Goal: Task Accomplishment & Management: Complete application form

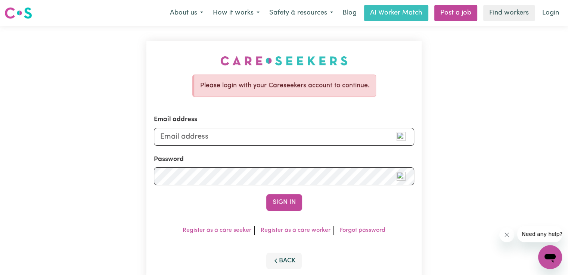
type input "[EMAIL_ADDRESS][DOMAIN_NAME]"
click at [266, 194] on button "Sign In" at bounding box center [284, 202] width 36 height 16
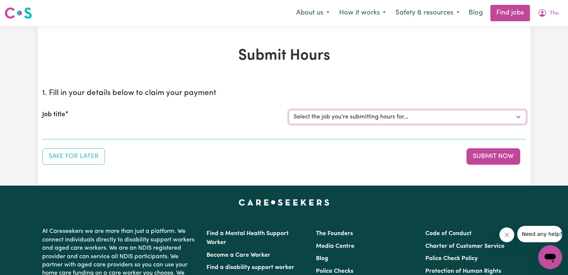
click at [337, 117] on select "Select the job you're submitting hours for... [[PERSON_NAME] (Han) Vu - NDIS Nu…" at bounding box center [406, 117] width 237 height 14
select select "2686"
click at [288, 110] on select "Select the job you're submitting hours for... [[PERSON_NAME] (Han) Vu - NDIS Nu…" at bounding box center [406, 117] width 237 height 14
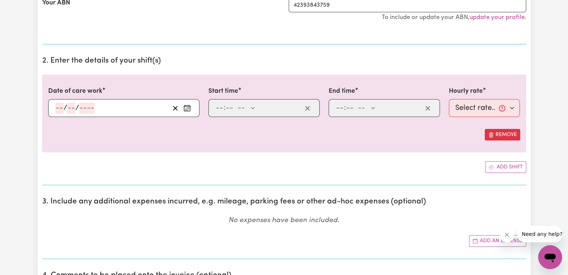
scroll to position [199, 0]
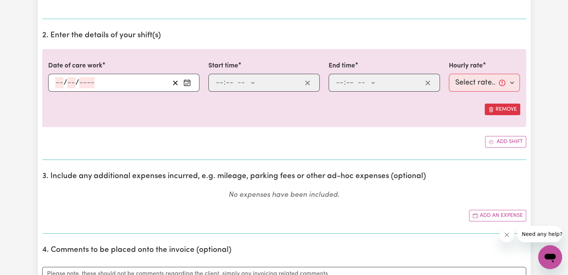
click at [187, 83] on circle "Enter the date of care work" at bounding box center [186, 83] width 1 height 1
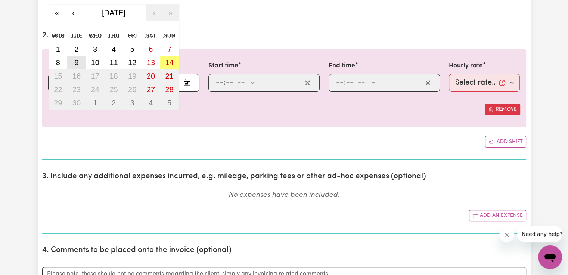
click at [79, 59] on button "9" at bounding box center [76, 62] width 19 height 13
type input "[DATE]"
type input "9"
type input "2025"
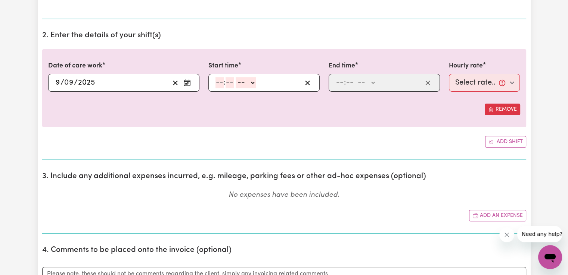
click at [221, 82] on input "number" at bounding box center [219, 82] width 8 height 11
type input "9"
type input "00"
click at [251, 82] on select "-- AM PM" at bounding box center [244, 82] width 20 height 11
select select "pm"
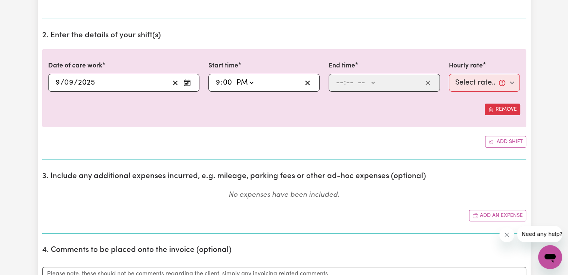
click at [234, 77] on select "-- AM PM" at bounding box center [244, 82] width 20 height 11
type input "21:00"
type input "0"
click at [341, 81] on input "number" at bounding box center [340, 82] width 8 height 11
type input "10"
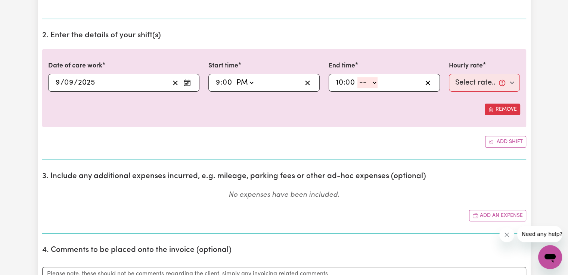
type input "0"
click at [366, 82] on select "-- AM PM" at bounding box center [367, 82] width 20 height 11
select select "pm"
click at [357, 77] on select "-- AM PM" at bounding box center [367, 82] width 20 height 11
type input "22:00"
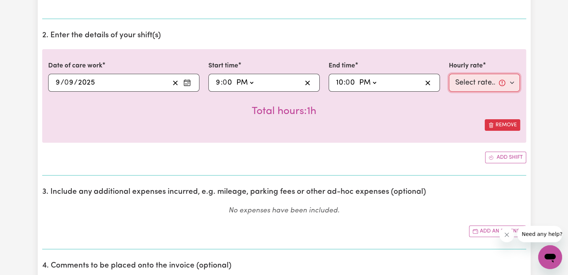
click at [484, 86] on select "Select rate... $50.05 (Weekday) $72.90 ([DATE]) $90.04 ([DATE]) $90.04 (Public …" at bounding box center [484, 83] width 71 height 18
select select "52.13-EveningCare"
click at [449, 74] on select "Select rate... $50.05 (Weekday) $72.90 ([DATE]) $90.04 ([DATE]) $90.04 (Public …" at bounding box center [484, 83] width 71 height 18
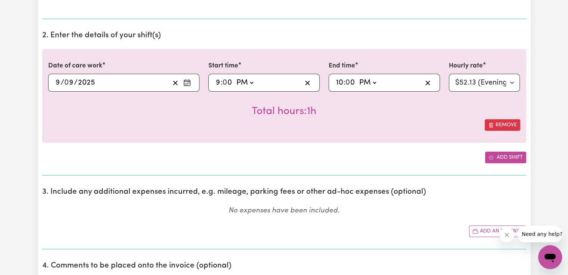
click at [498, 154] on button "Add shift" at bounding box center [505, 158] width 41 height 12
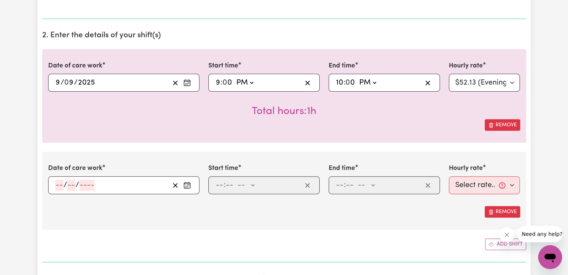
click at [189, 188] on rect "Enter the date of care work" at bounding box center [187, 186] width 6 height 6
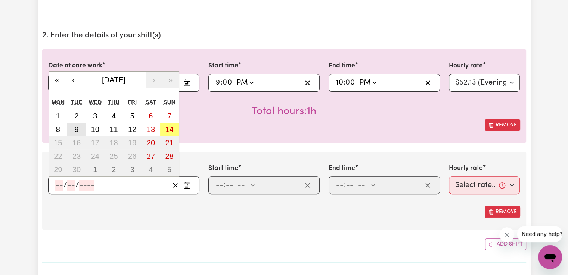
click at [79, 130] on button "9" at bounding box center [76, 129] width 19 height 13
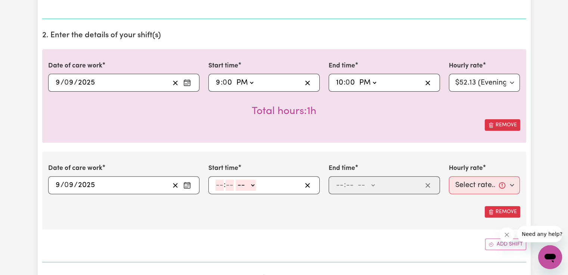
type input "[DATE]"
type input "9"
type input "2025"
click at [219, 185] on input "number" at bounding box center [219, 185] width 8 height 11
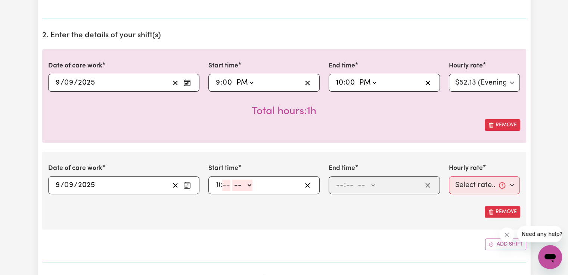
type input "10"
type input "0"
click at [243, 185] on select "-- AM PM" at bounding box center [247, 185] width 20 height 11
select select "pm"
click at [237, 180] on select "-- AM PM" at bounding box center [247, 185] width 20 height 11
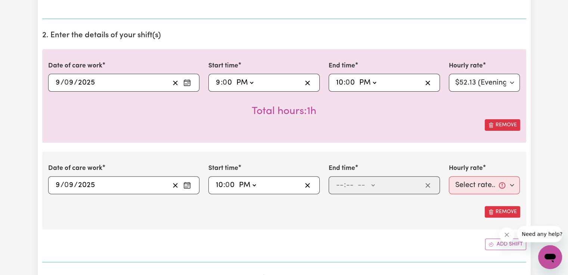
type input "22:00"
click at [337, 184] on input "number" at bounding box center [340, 185] width 8 height 11
type input "6"
type input "00"
click at [371, 187] on select "-- AM PM" at bounding box center [365, 185] width 20 height 11
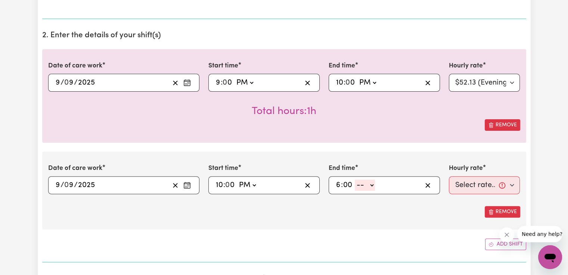
select select "am"
click at [355, 180] on select "-- AM PM" at bounding box center [365, 185] width 20 height 11
type input "06:00"
type input "0"
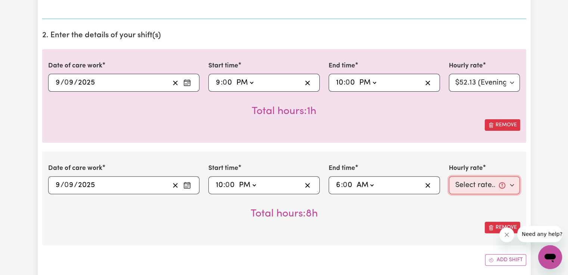
click at [476, 184] on select "Select rate... $50.05 (Weekday) $72.90 ([DATE]) $90.04 ([DATE]) $90.04 (Public …" at bounding box center [484, 186] width 71 height 18
select select "29.43-Overnight"
click at [449, 177] on select "Select rate... $50.05 (Weekday) $72.90 ([DATE]) $90.04 ([DATE]) $90.04 (Public …" at bounding box center [484, 186] width 71 height 18
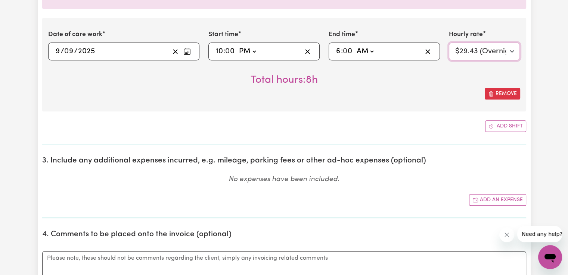
scroll to position [336, 0]
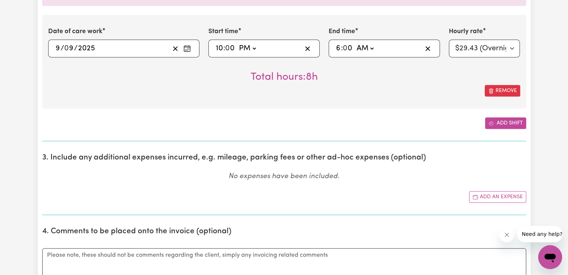
click at [519, 123] on button "Add shift" at bounding box center [505, 124] width 41 height 12
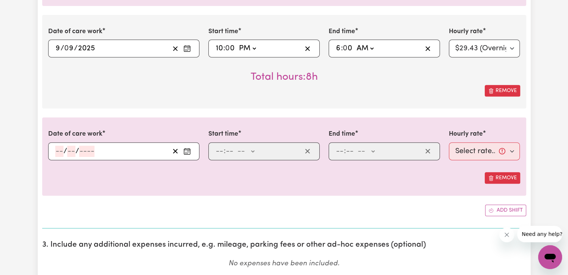
click at [188, 150] on icon "Enter the date of care work" at bounding box center [186, 151] width 7 height 7
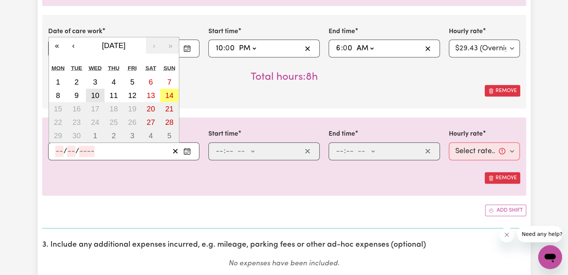
click at [100, 99] on button "10" at bounding box center [95, 95] width 19 height 13
type input "[DATE]"
type input "10"
type input "9"
type input "2025"
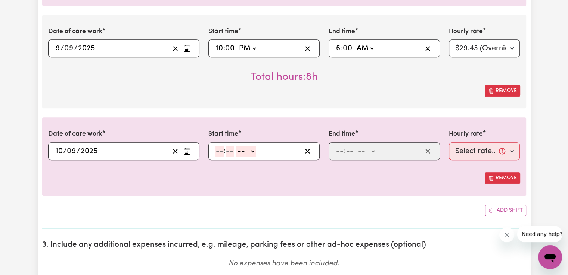
click at [223, 150] on input "number" at bounding box center [219, 151] width 8 height 11
type input "6"
type input "00"
click at [246, 152] on select "-- AM PM" at bounding box center [244, 151] width 20 height 11
select select "am"
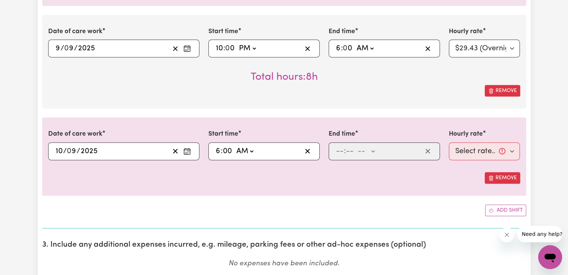
click at [234, 146] on select "-- AM PM" at bounding box center [244, 151] width 20 height 11
type input "06:00"
type input "0"
click at [337, 154] on input "number" at bounding box center [340, 151] width 8 height 11
type input "7"
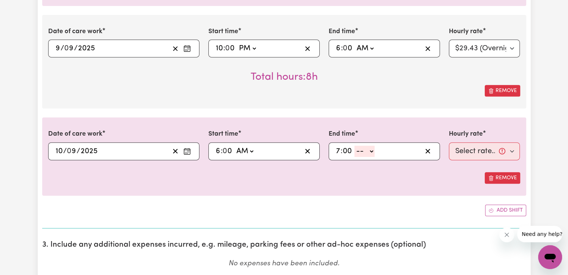
type input "00"
click at [372, 153] on select "-- AM PM" at bounding box center [364, 151] width 20 height 11
select select "am"
click at [354, 146] on select "-- AM PM" at bounding box center [364, 151] width 20 height 11
type input "07:00"
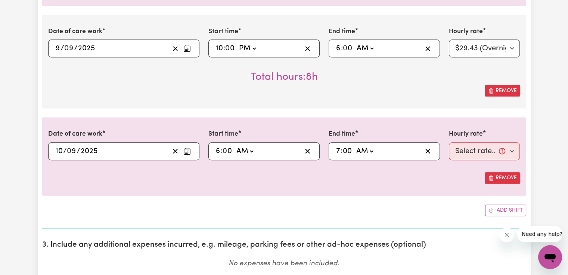
type input "0"
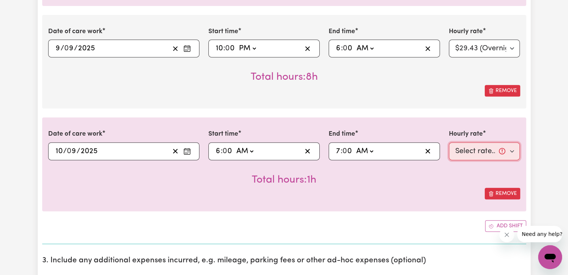
click at [472, 152] on select "Select rate... $50.05 (Weekday) $72.90 ([DATE]) $90.04 ([DATE]) $90.04 (Public …" at bounding box center [484, 152] width 71 height 18
select select "50.05-Weekday"
click at [449, 143] on select "Select rate... $50.05 (Weekday) $72.90 ([DATE]) $90.04 ([DATE]) $90.04 (Public …" at bounding box center [484, 152] width 71 height 18
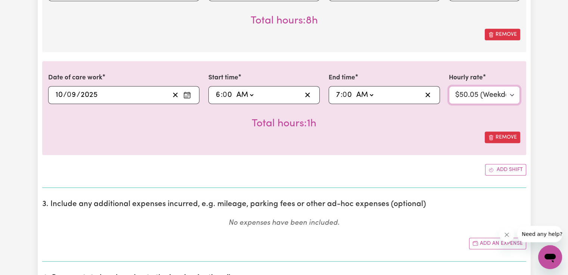
scroll to position [411, 0]
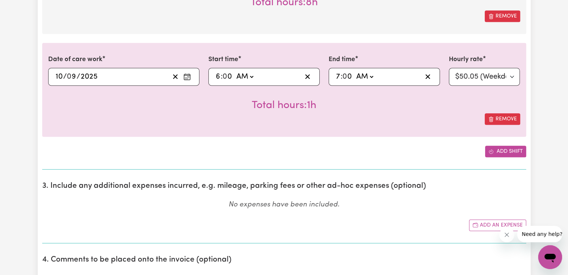
click at [497, 153] on button "Add shift" at bounding box center [505, 152] width 41 height 12
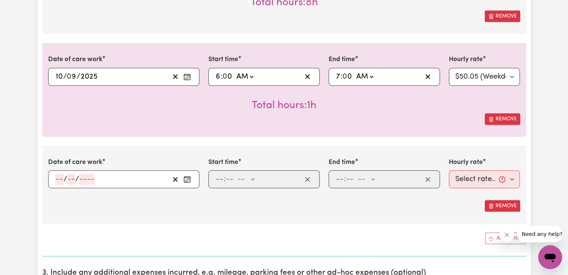
click at [191, 181] on button "Enter the date of care work" at bounding box center [187, 179] width 12 height 11
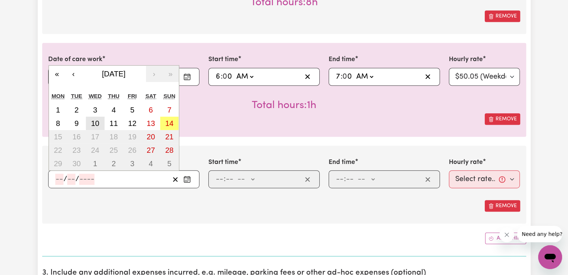
click at [97, 124] on abbr "10" at bounding box center [95, 123] width 8 height 8
type input "[DATE]"
type input "10"
type input "9"
type input "2025"
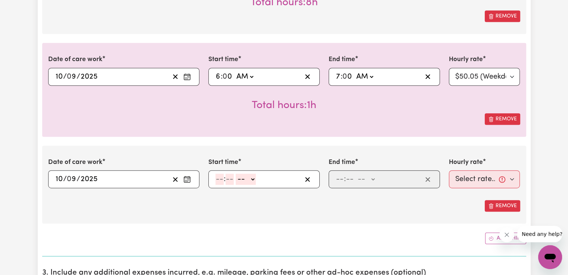
click at [216, 175] on input "number" at bounding box center [219, 179] width 8 height 11
type input "2"
type input "00"
click at [252, 177] on select "-- AM PM" at bounding box center [244, 179] width 20 height 11
select select "pm"
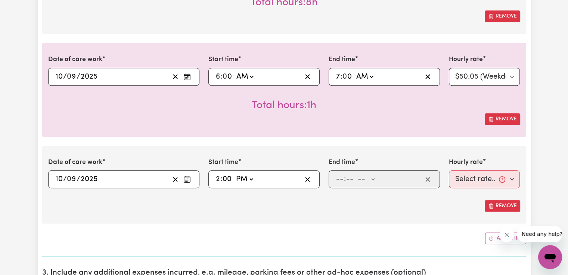
click at [234, 174] on select "-- AM PM" at bounding box center [244, 179] width 20 height 11
type input "14:00"
type input "0"
click at [342, 180] on input "number" at bounding box center [340, 179] width 8 height 11
type input "8"
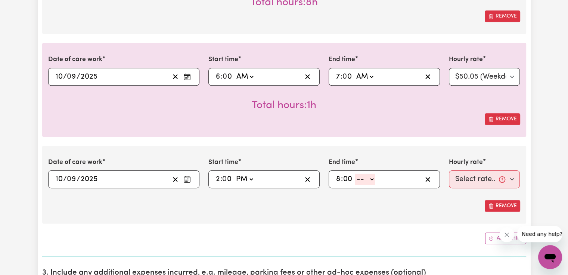
type input "00"
click at [369, 181] on select "-- AM PM" at bounding box center [365, 179] width 20 height 11
select select "pm"
click at [355, 174] on select "-- AM PM" at bounding box center [365, 179] width 20 height 11
type input "20:00"
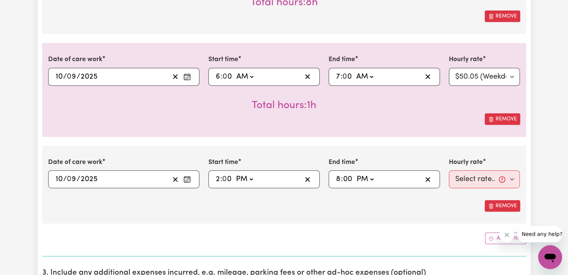
type input "0"
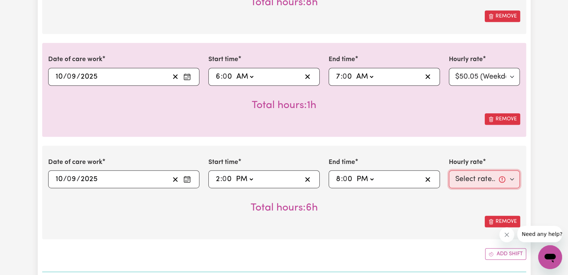
click at [469, 177] on select "Select rate... $50.05 (Weekday) $72.90 ([DATE]) $90.04 ([DATE]) $90.04 (Public …" at bounding box center [484, 180] width 71 height 18
select select "50.05-Weekday"
click at [449, 171] on select "Select rate... $50.05 (Weekday) $72.90 ([DATE]) $90.04 ([DATE]) $90.04 (Public …" at bounding box center [484, 180] width 71 height 18
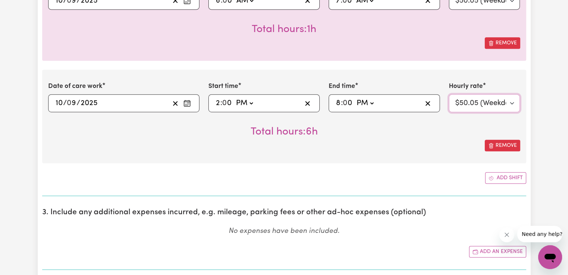
scroll to position [497, 0]
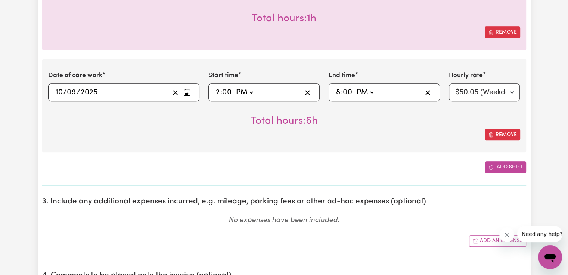
click at [515, 167] on button "Add shift" at bounding box center [505, 168] width 41 height 12
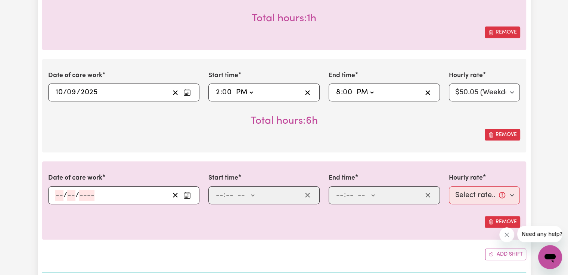
click at [191, 194] on button "Enter the date of care work" at bounding box center [187, 195] width 12 height 11
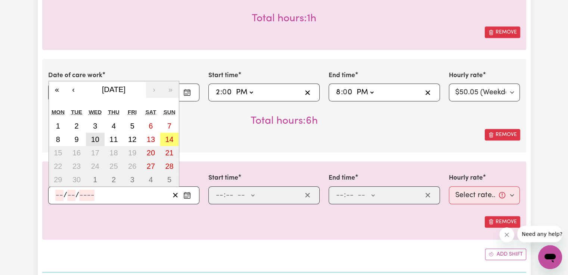
click at [96, 141] on abbr "10" at bounding box center [95, 139] width 8 height 8
type input "[DATE]"
type input "10"
type input "9"
type input "2025"
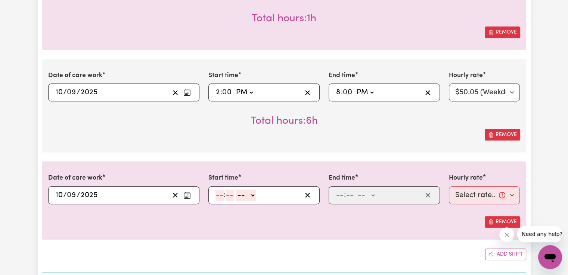
click at [221, 195] on input "number" at bounding box center [219, 195] width 8 height 11
type input "8"
type input "00"
click at [247, 194] on select "-- AM PM" at bounding box center [244, 195] width 20 height 11
select select "pm"
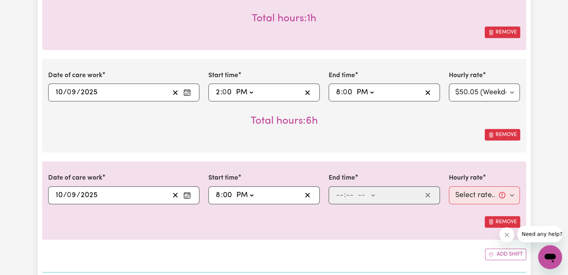
click at [234, 190] on select "-- AM PM" at bounding box center [244, 195] width 20 height 11
type input "20:00"
type input "0"
click at [344, 193] on span ":" at bounding box center [345, 195] width 2 height 8
click at [343, 193] on input "number" at bounding box center [340, 195] width 8 height 11
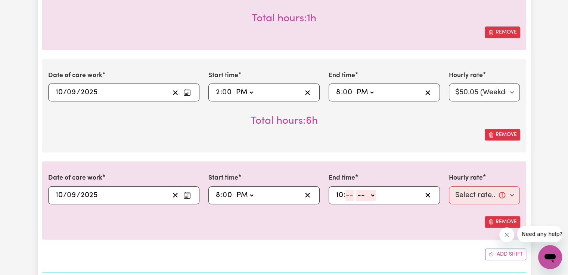
type input "10"
type input "0"
click at [362, 196] on select "-- AM PM" at bounding box center [367, 195] width 20 height 11
select select "pm"
click at [357, 190] on select "-- AM PM" at bounding box center [367, 195] width 20 height 11
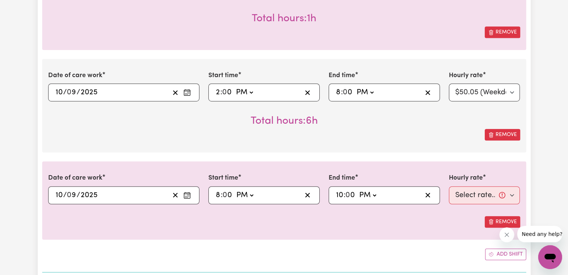
type input "22:00"
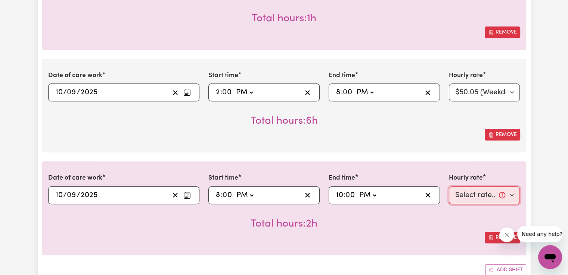
click at [455, 196] on select "Select rate... $50.05 (Weekday) $72.90 ([DATE]) $90.04 ([DATE]) $90.04 (Public …" at bounding box center [484, 196] width 71 height 18
select select "52.13-EveningCare"
click at [449, 187] on select "Select rate... $50.05 (Weekday) $72.90 ([DATE]) $90.04 ([DATE]) $90.04 (Public …" at bounding box center [484, 196] width 71 height 18
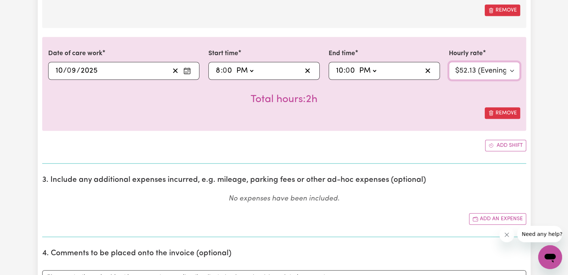
scroll to position [628, 0]
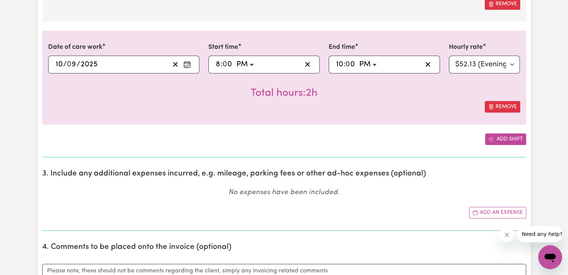
click at [517, 138] on button "Add shift" at bounding box center [505, 140] width 41 height 12
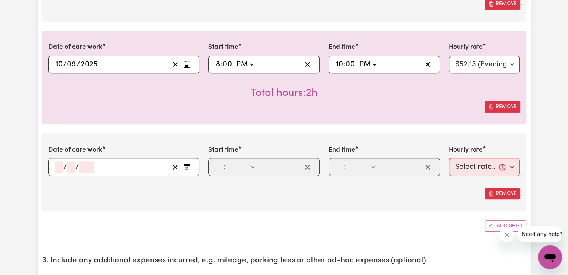
click at [188, 168] on icon "Enter the date of care work" at bounding box center [186, 166] width 7 height 7
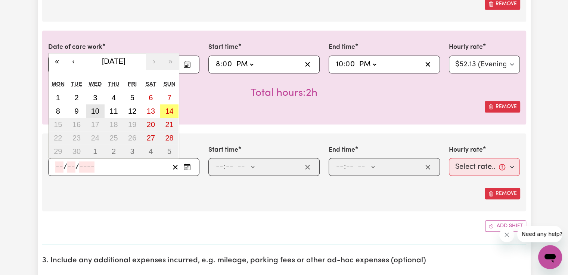
click at [94, 110] on abbr "10" at bounding box center [95, 111] width 8 height 8
type input "[DATE]"
type input "10"
type input "9"
type input "2025"
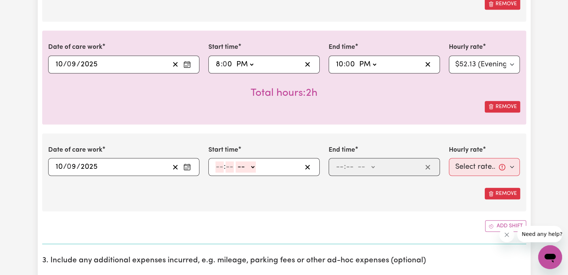
click at [220, 168] on input "number" at bounding box center [219, 167] width 8 height 11
type input "10"
type input "0"
click at [246, 166] on select "-- AM PM" at bounding box center [247, 167] width 20 height 11
select select "pm"
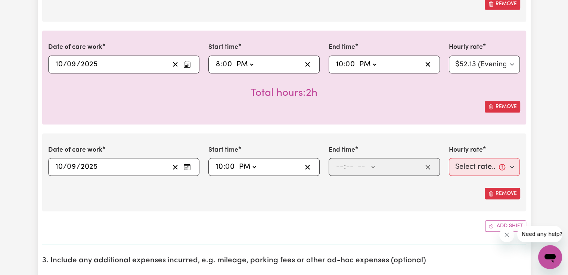
click at [237, 162] on select "-- AM PM" at bounding box center [247, 167] width 20 height 11
type input "22:00"
click at [336, 167] on input "number" at bounding box center [340, 167] width 8 height 11
type input "6"
type input "00"
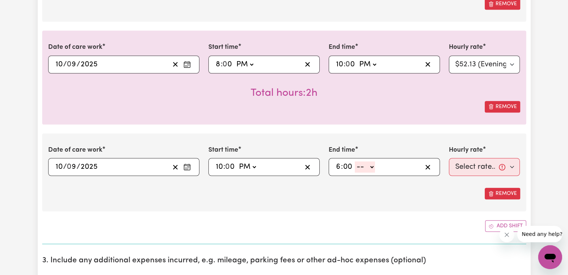
click at [356, 166] on select "-- AM PM" at bounding box center [365, 167] width 20 height 11
select select "am"
click at [355, 162] on select "-- AM PM" at bounding box center [365, 167] width 20 height 11
type input "06:00"
type input "0"
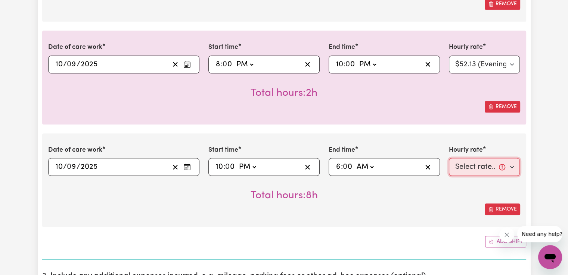
click at [468, 166] on select "Select rate... $50.05 (Weekday) $72.90 ([DATE]) $90.04 ([DATE]) $90.04 (Public …" at bounding box center [484, 167] width 71 height 18
select select "29.43-Overnight"
click at [449, 158] on select "Select rate... $50.05 (Weekday) $72.90 ([DATE]) $90.04 ([DATE]) $90.04 (Public …" at bounding box center [484, 167] width 71 height 18
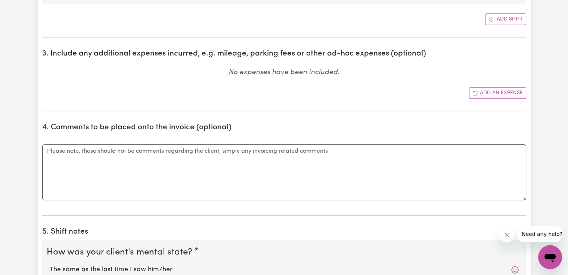
scroll to position [795, 0]
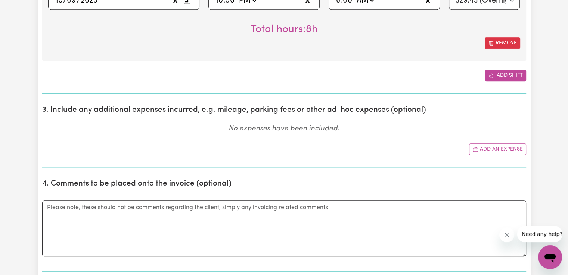
click at [513, 77] on button "Add shift" at bounding box center [505, 76] width 41 height 12
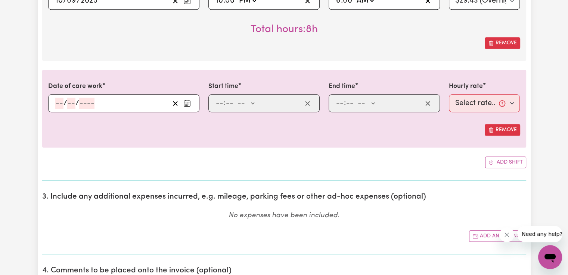
click at [182, 102] on button "Enter the date of care work" at bounding box center [187, 103] width 12 height 11
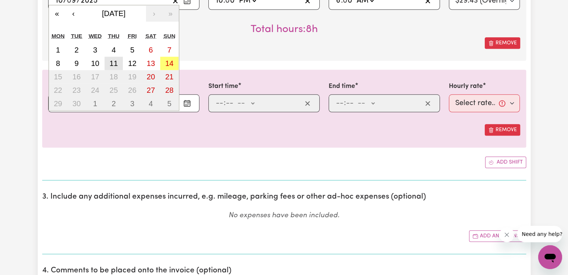
click at [107, 60] on button "11" at bounding box center [113, 63] width 19 height 13
type input "[DATE]"
type input "11"
type input "9"
type input "2025"
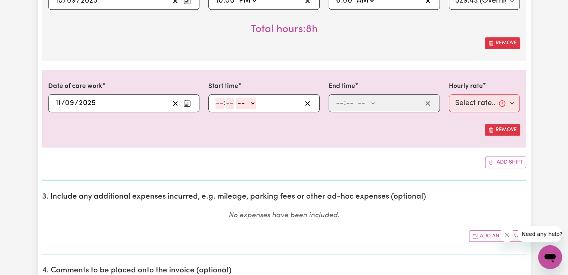
click at [218, 104] on input "number" at bounding box center [219, 103] width 8 height 11
type input "6"
type input "00"
drag, startPoint x: 250, startPoint y: 100, endPoint x: 253, endPoint y: 106, distance: 6.7
click at [251, 103] on select "-- AM PM" at bounding box center [244, 103] width 20 height 11
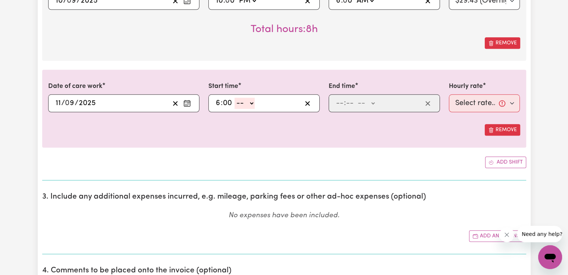
select select "am"
click at [234, 98] on select "-- AM PM" at bounding box center [244, 103] width 20 height 11
type input "06:00"
type input "0"
click at [340, 100] on input "number" at bounding box center [340, 103] width 8 height 11
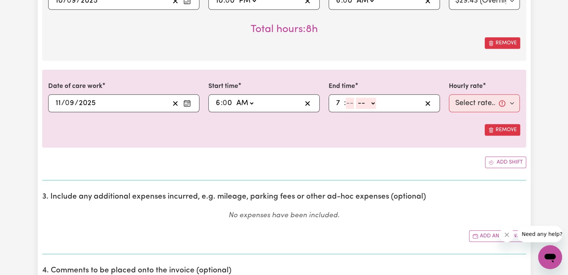
type input "7"
type input "00"
drag, startPoint x: 357, startPoint y: 102, endPoint x: 357, endPoint y: 106, distance: 4.5
click at [357, 102] on select "-- AM PM" at bounding box center [364, 103] width 20 height 11
select select "am"
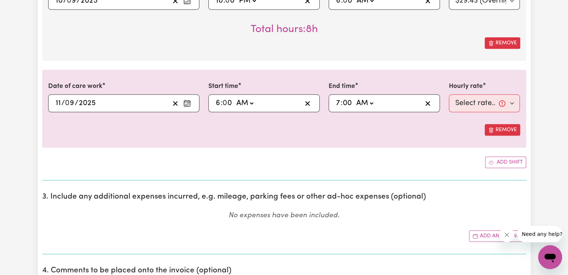
click at [354, 98] on select "-- AM PM" at bounding box center [364, 103] width 20 height 11
type input "07:00"
type input "0"
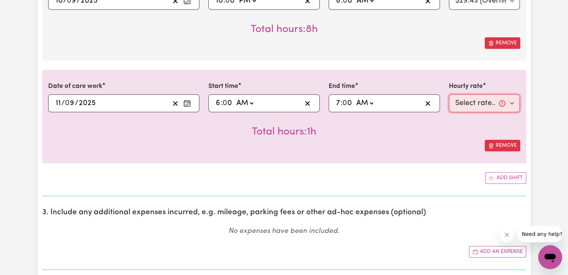
click at [459, 108] on select "Select rate... $50.05 (Weekday) $72.90 ([DATE]) $90.04 ([DATE]) $90.04 (Public …" at bounding box center [484, 103] width 71 height 18
select select "50.05-Weekday"
click at [449, 94] on select "Select rate... $50.05 (Weekday) $72.90 ([DATE]) $90.04 ([DATE]) $90.04 (Public …" at bounding box center [484, 103] width 71 height 18
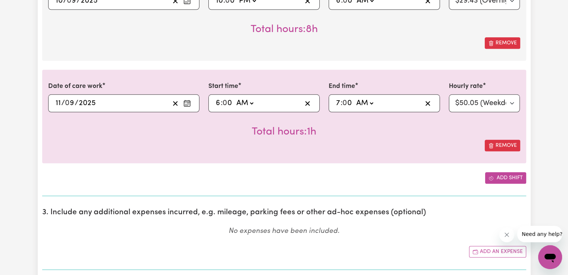
click at [523, 177] on button "Add shift" at bounding box center [505, 178] width 41 height 12
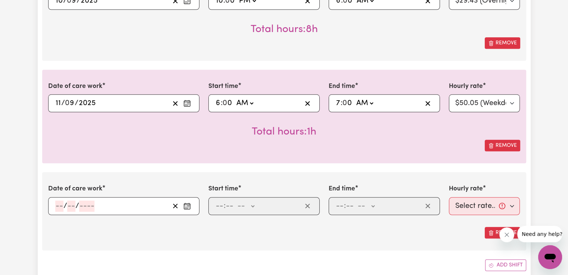
click at [191, 203] on button "Enter the date of care work" at bounding box center [187, 206] width 12 height 11
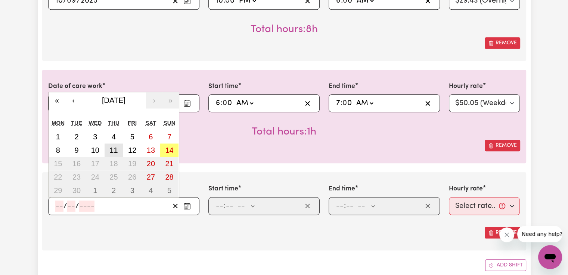
click at [116, 148] on abbr "11" at bounding box center [113, 150] width 8 height 8
type input "[DATE]"
type input "11"
type input "9"
type input "2025"
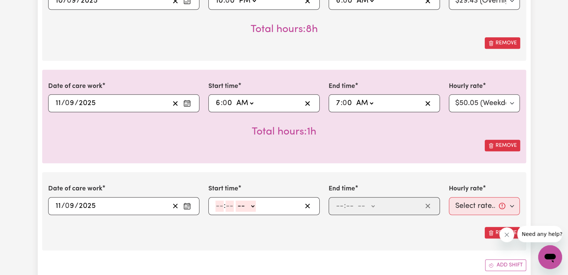
click at [219, 205] on input "number" at bounding box center [219, 206] width 8 height 11
type input "2"
type input "00"
click at [247, 206] on select "-- AM PM" at bounding box center [244, 206] width 20 height 11
select select "pm"
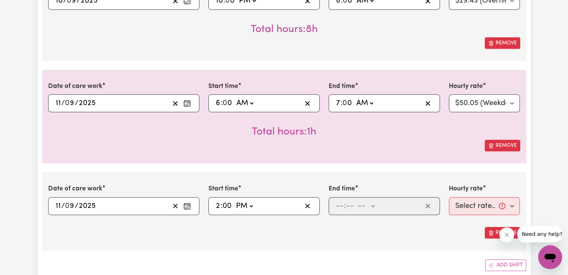
click at [234, 201] on select "-- AM PM" at bounding box center [244, 206] width 20 height 11
type input "14:00"
type input "0"
click at [339, 206] on input "number" at bounding box center [340, 206] width 8 height 11
type input "6"
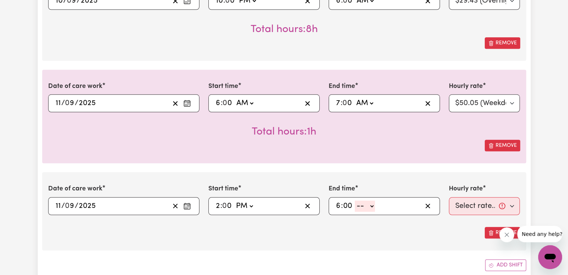
type input "00"
click at [365, 207] on select "-- AM PM" at bounding box center [365, 206] width 20 height 11
select select "pm"
click at [355, 201] on select "-- AM PM" at bounding box center [365, 206] width 20 height 11
type input "18:00"
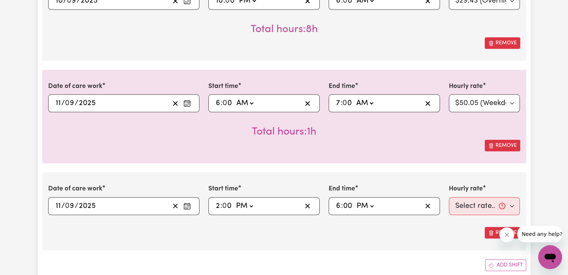
type input "0"
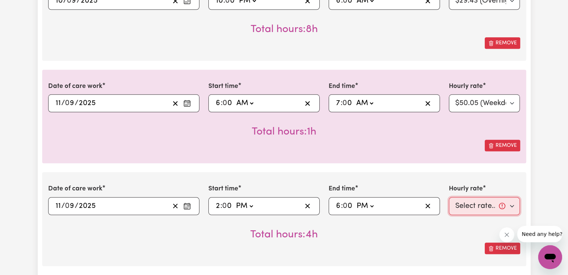
click at [474, 209] on select "Select rate... $50.05 (Weekday) $72.90 ([DATE]) $90.04 ([DATE]) $90.04 (Public …" at bounding box center [484, 206] width 71 height 18
select select "50.05-Weekday"
click at [449, 197] on select "Select rate... $50.05 (Weekday) $72.90 ([DATE]) $90.04 ([DATE]) $90.04 (Public …" at bounding box center [484, 206] width 71 height 18
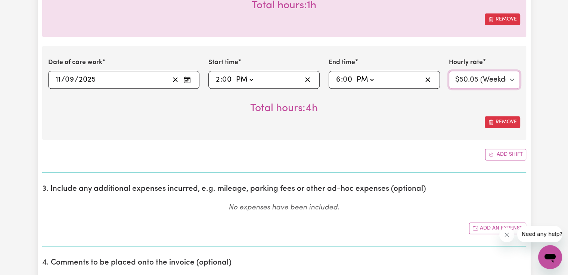
scroll to position [958, 0]
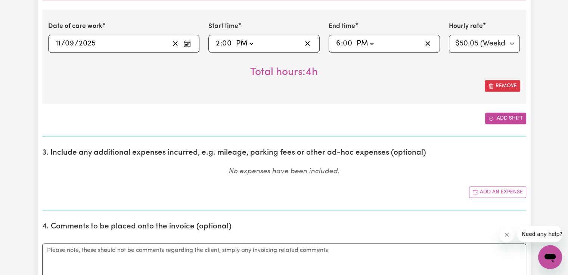
click at [519, 115] on button "Add shift" at bounding box center [505, 119] width 41 height 12
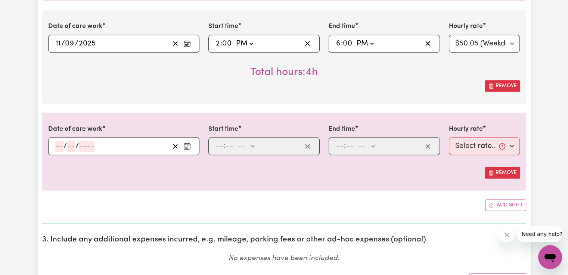
click at [185, 146] on icon "Enter the date of care work" at bounding box center [186, 146] width 7 height 7
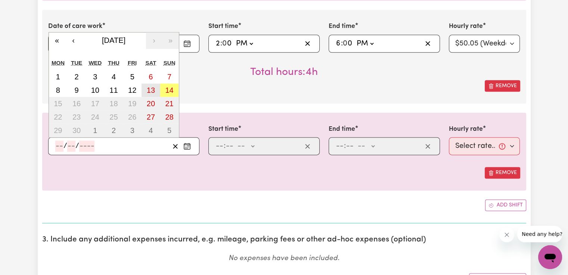
click at [156, 90] on button "13" at bounding box center [150, 90] width 19 height 13
type input "[DATE]"
type input "13"
type input "9"
type input "2025"
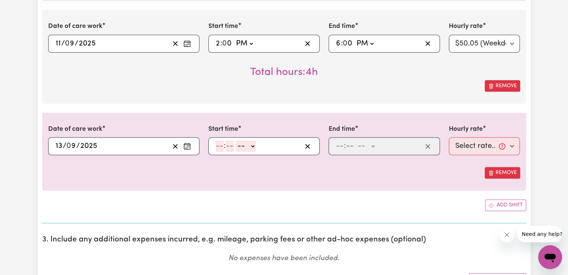
click at [220, 141] on input "number" at bounding box center [219, 146] width 8 height 11
type input "2"
type input "00"
drag, startPoint x: 241, startPoint y: 144, endPoint x: 242, endPoint y: 148, distance: 3.9
click at [241, 144] on select "-- AM PM" at bounding box center [244, 146] width 20 height 11
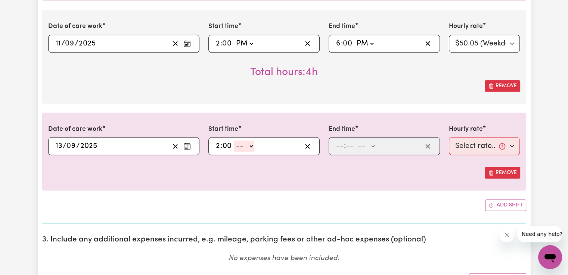
select select "pm"
click at [234, 141] on select "-- AM PM" at bounding box center [244, 146] width 20 height 11
type input "14:00"
type input "0"
click at [339, 141] on input "number" at bounding box center [340, 146] width 8 height 11
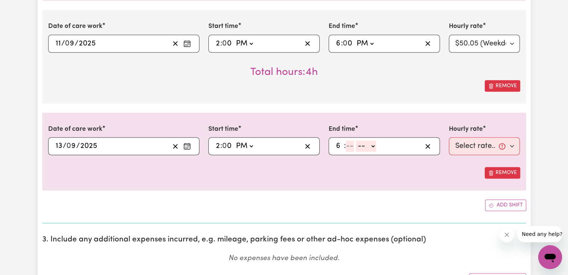
type input "6"
type input "00"
click at [372, 145] on select "-- AM PM" at bounding box center [365, 146] width 20 height 11
select select "pm"
click at [355, 141] on select "-- AM PM" at bounding box center [365, 146] width 20 height 11
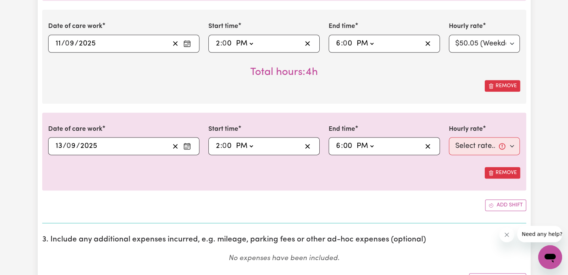
type input "18:00"
type input "0"
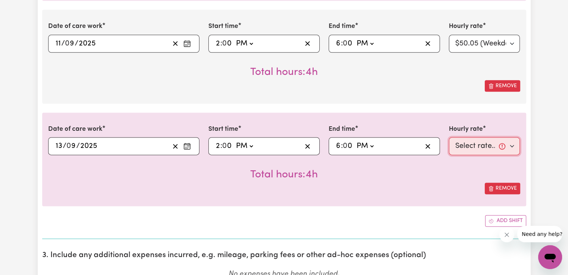
click at [465, 147] on select "Select rate... $50.05 (Weekday) $72.90 ([DATE]) $90.04 ([DATE]) $90.04 (Public …" at bounding box center [484, 146] width 71 height 18
select select "72.9-[DATE]"
click at [449, 137] on select "Select rate... $50.05 (Weekday) $72.90 ([DATE]) $90.04 ([DATE]) $90.04 (Public …" at bounding box center [484, 146] width 71 height 18
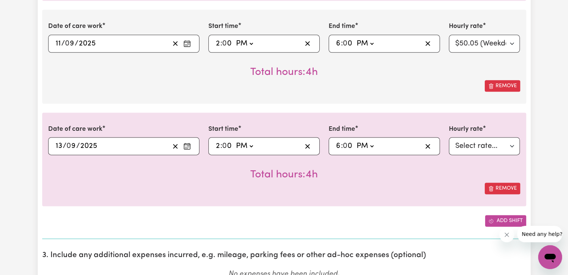
click at [496, 217] on button "Add shift" at bounding box center [505, 221] width 41 height 12
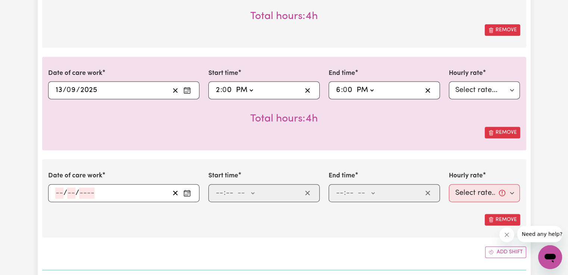
scroll to position [1020, 0]
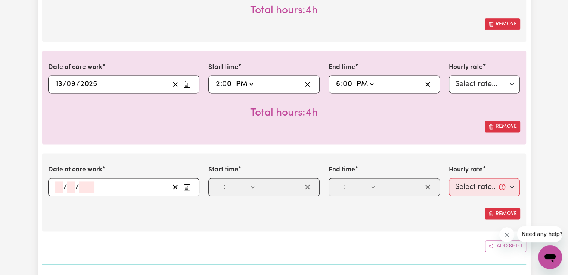
click at [191, 185] on button "Enter the date of care work" at bounding box center [187, 187] width 12 height 11
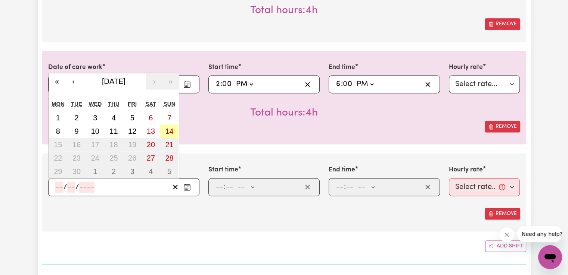
click at [172, 131] on abbr "14" at bounding box center [169, 131] width 8 height 8
type input "[DATE]"
type input "14"
type input "9"
type input "2025"
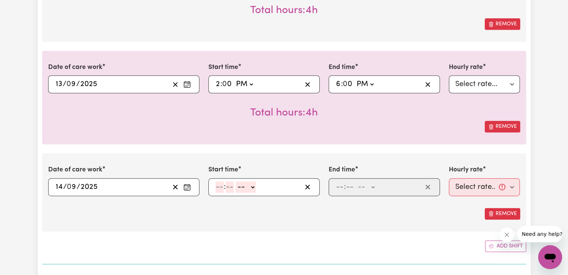
click at [218, 182] on input "number" at bounding box center [219, 187] width 8 height 11
type input "8"
type input "00"
click at [252, 187] on select "-- AM PM" at bounding box center [244, 187] width 20 height 11
select select "am"
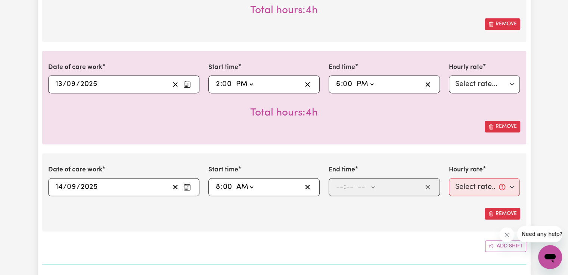
click at [234, 182] on select "-- AM PM" at bounding box center [244, 187] width 20 height 11
type input "08:00"
type input "0"
click at [339, 187] on input "number" at bounding box center [340, 187] width 8 height 11
type input "2"
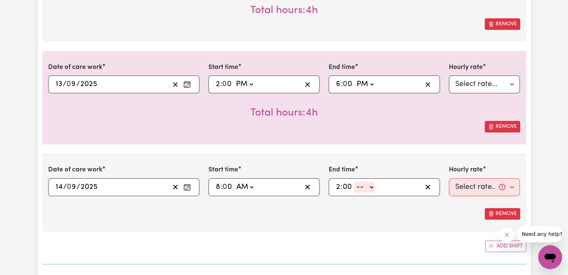
type input "00"
click at [360, 188] on select "-- AM PM" at bounding box center [364, 187] width 20 height 11
select select "pm"
click at [354, 182] on select "-- AM PM" at bounding box center [364, 187] width 20 height 11
type input "14:00"
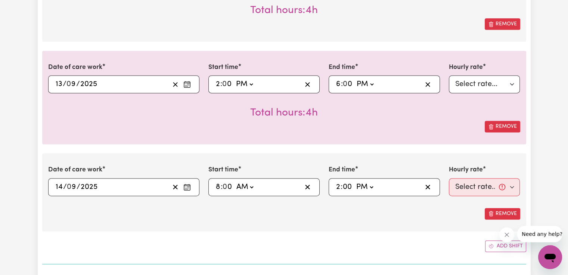
type input "0"
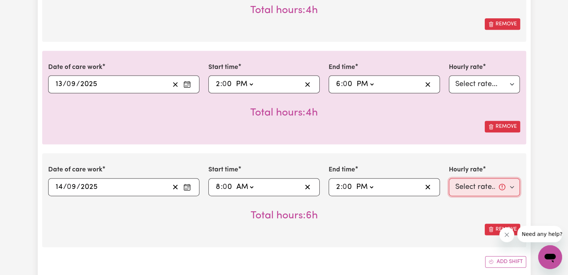
click at [472, 186] on select "Select rate... $50.05 (Weekday) $72.90 ([DATE]) $90.04 ([DATE]) $90.04 (Public …" at bounding box center [484, 187] width 71 height 18
select select "90.04-[DATE]"
click at [449, 178] on select "Select rate... $50.05 (Weekday) $72.90 ([DATE]) $90.04 ([DATE]) $90.04 (Public …" at bounding box center [484, 187] width 71 height 18
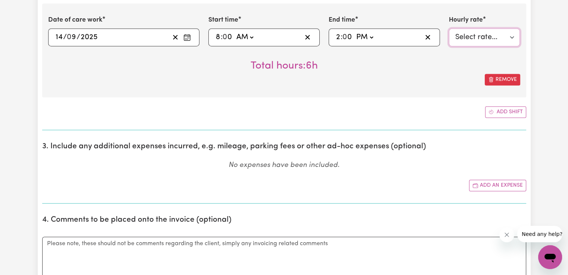
scroll to position [1193, 0]
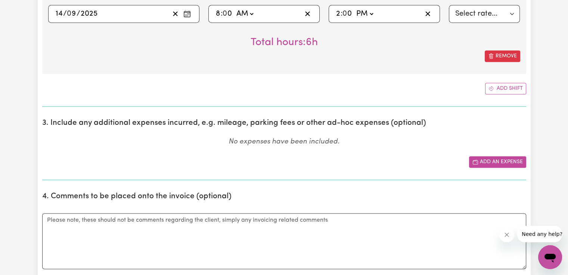
click at [503, 159] on button "Add an expense" at bounding box center [497, 162] width 57 height 12
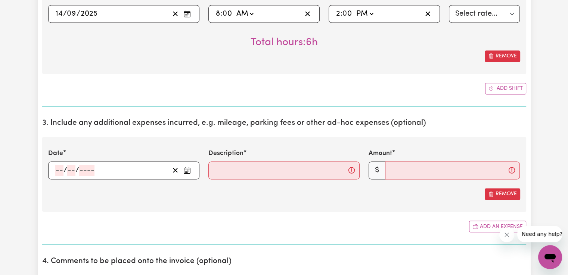
click at [187, 168] on icon "Enter the date of expense" at bounding box center [186, 170] width 7 height 7
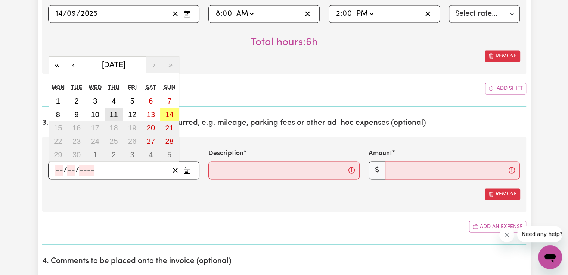
click at [111, 110] on abbr "11" at bounding box center [113, 114] width 8 height 8
type input "[DATE]"
type input "11"
type input "9"
type input "2025"
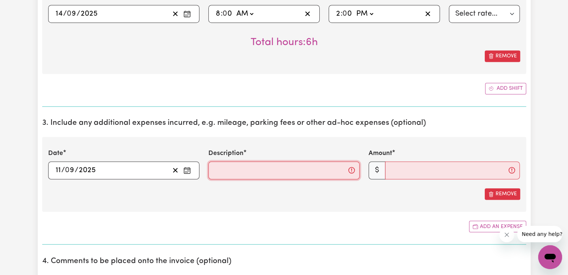
click at [235, 172] on input "Description" at bounding box center [283, 171] width 151 height 18
type input "Travel 10km"
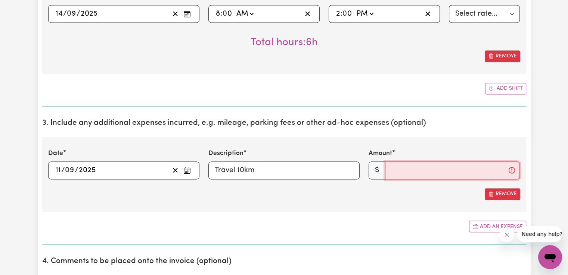
click at [430, 168] on input "Amount" at bounding box center [452, 171] width 135 height 18
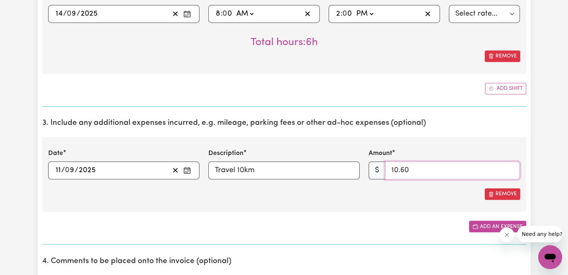
type input "10.60"
click at [491, 225] on button "Add an expense" at bounding box center [497, 227] width 57 height 12
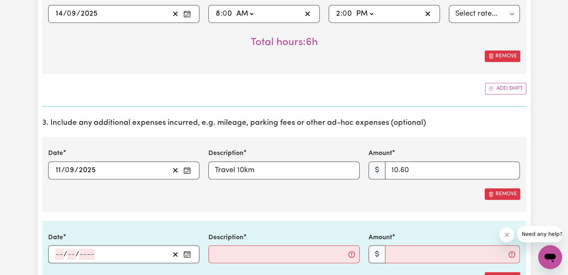
click at [185, 252] on icon "Enter the date of expense" at bounding box center [186, 254] width 7 height 7
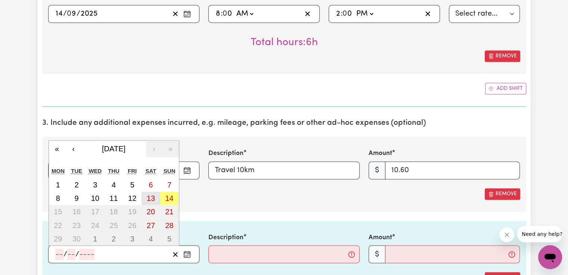
click at [155, 197] on abbr "13" at bounding box center [151, 198] width 8 height 8
type input "[DATE]"
type input "13"
type input "9"
type input "2025"
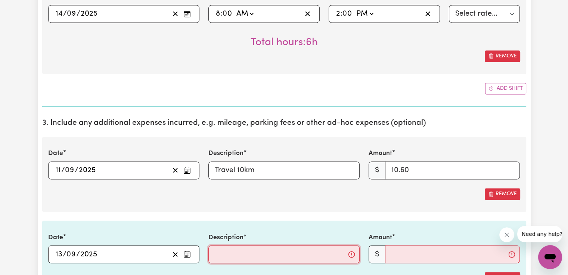
click at [250, 246] on input "Description" at bounding box center [283, 255] width 151 height 18
type input "Travel 14km"
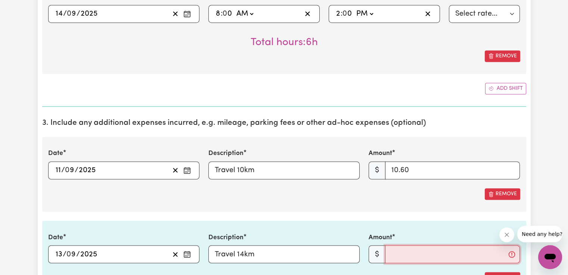
click at [424, 255] on input "Amount" at bounding box center [452, 255] width 135 height 18
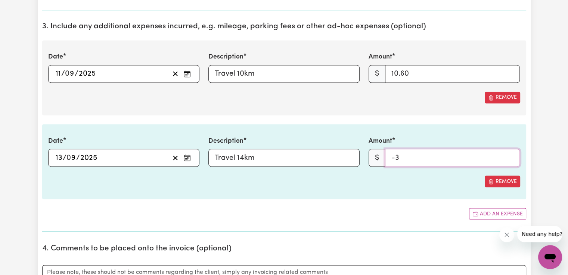
scroll to position [1293, 0]
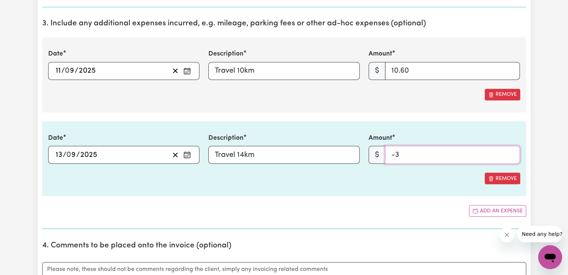
click at [410, 152] on input "-3" at bounding box center [452, 155] width 135 height 18
drag, startPoint x: 415, startPoint y: 150, endPoint x: 387, endPoint y: 150, distance: 28.4
click at [387, 150] on input "-3" at bounding box center [452, 155] width 135 height 18
type input "14.84"
click at [208, 196] on section "3. Include any additional expenses incurred, e.g. mileage, parking fees or othe…" at bounding box center [284, 121] width 484 height 216
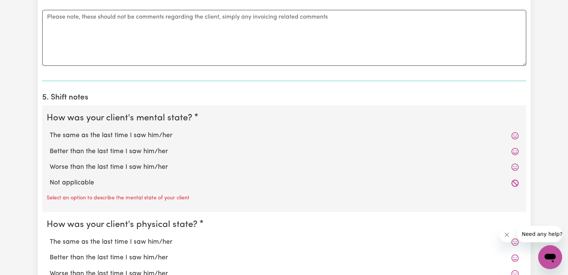
scroll to position [1587, 0]
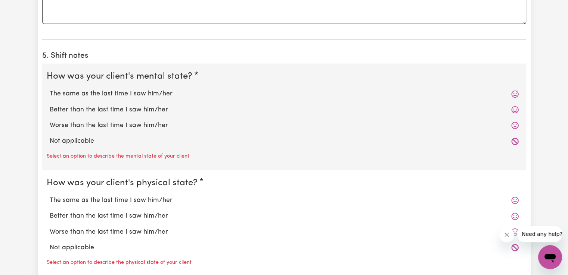
click at [126, 110] on label "Better than the last time I saw him/her" at bounding box center [284, 110] width 469 height 10
click at [50, 105] on input "Better than the last time I saw him/her" at bounding box center [49, 105] width 0 height 0
radio input "true"
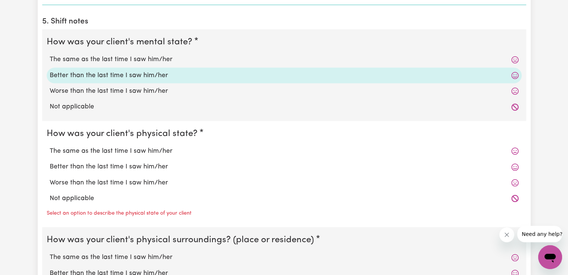
scroll to position [1624, 0]
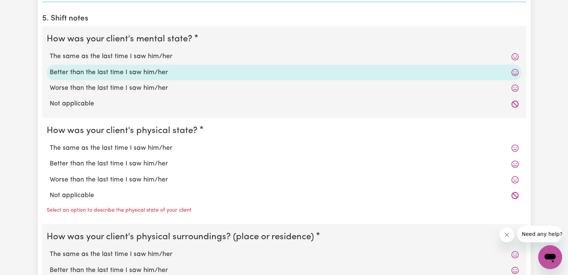
click at [152, 144] on label "The same as the last time I saw him/her" at bounding box center [284, 149] width 469 height 10
click at [50, 144] on input "The same as the last time I saw him/her" at bounding box center [49, 143] width 0 height 0
radio input "true"
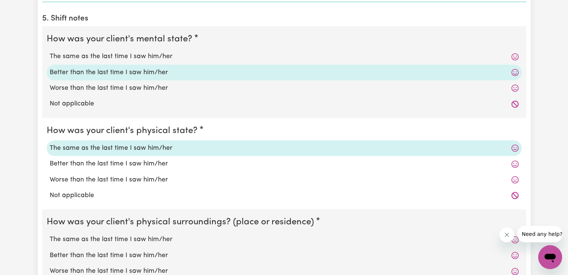
click at [153, 56] on label "The same as the last time I saw him/her" at bounding box center [284, 57] width 469 height 10
click at [50, 52] on input "The same as the last time I saw him/her" at bounding box center [49, 52] width 0 height 0
radio input "true"
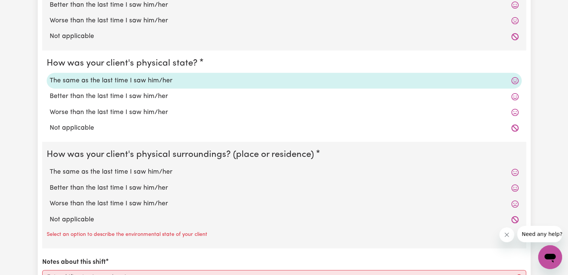
scroll to position [1699, 0]
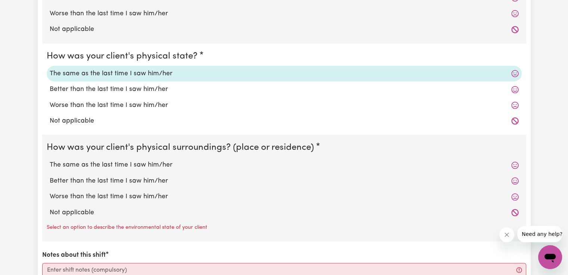
click at [154, 161] on label "The same as the last time I saw him/her" at bounding box center [284, 165] width 469 height 10
click at [50, 160] on input "The same as the last time I saw him/her" at bounding box center [49, 160] width 0 height 0
radio input "true"
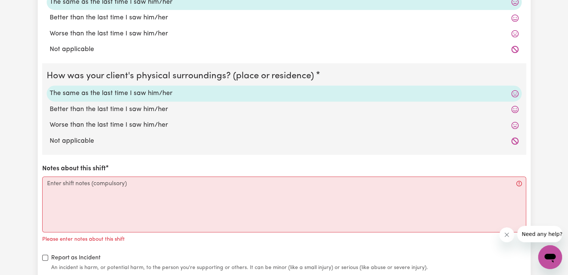
scroll to position [1773, 0]
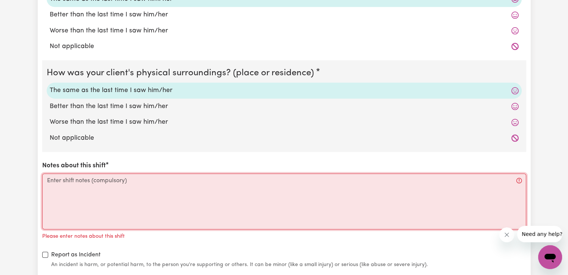
click at [190, 189] on textarea "Notes about this shift" at bounding box center [284, 202] width 484 height 56
paste textarea "Access community, social, recreational and assistance with self care activities"
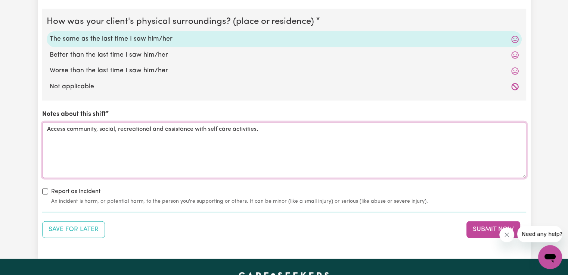
scroll to position [1855, 0]
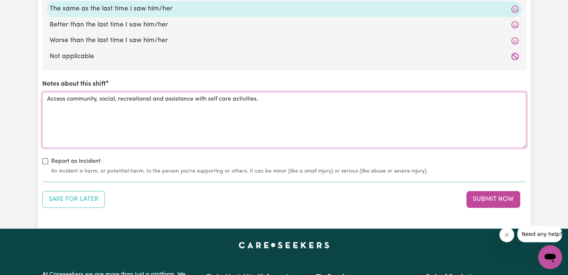
type textarea "Access community, social, recreational and assistance with self care activities."
click at [373, 200] on div "Save for Later Submit Now" at bounding box center [284, 199] width 484 height 16
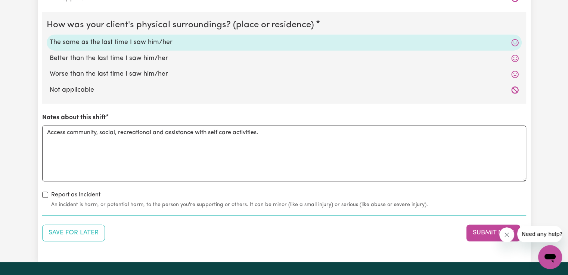
scroll to position [1879, 0]
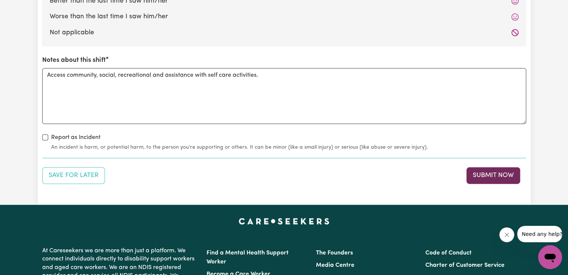
click at [497, 174] on button "Submit Now" at bounding box center [493, 176] width 54 height 16
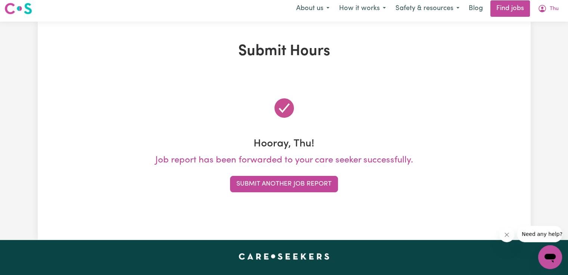
scroll to position [0, 0]
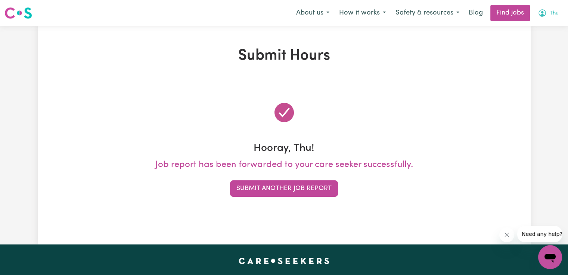
click at [543, 12] on icon "My Account" at bounding box center [541, 13] width 9 height 9
click at [525, 31] on link "My Account" at bounding box center [533, 29] width 59 height 14
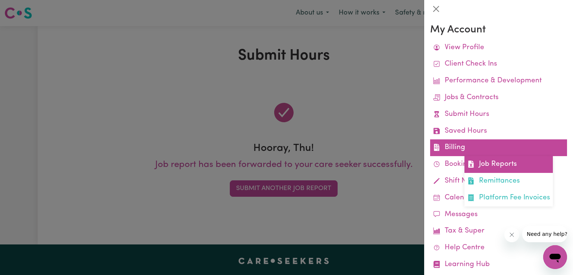
click at [485, 165] on link "Job Reports" at bounding box center [509, 164] width 88 height 17
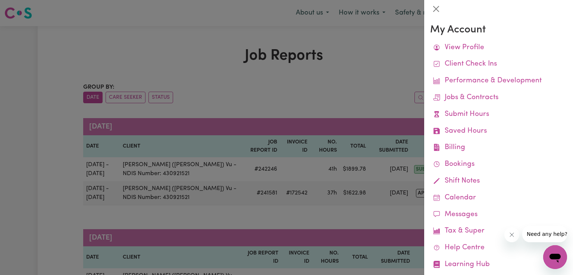
click at [240, 225] on div at bounding box center [286, 137] width 573 height 275
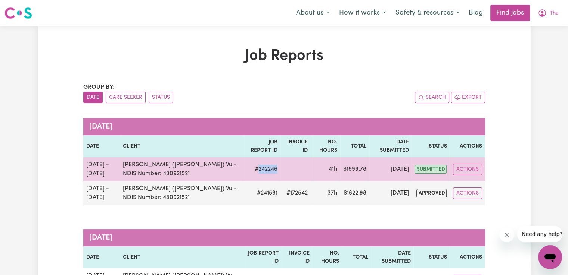
drag, startPoint x: 247, startPoint y: 169, endPoint x: 266, endPoint y: 168, distance: 18.8
click at [266, 168] on td "# 242246" at bounding box center [262, 169] width 36 height 24
copy td "242246"
drag, startPoint x: 341, startPoint y: 169, endPoint x: 362, endPoint y: 168, distance: 21.7
click at [362, 168] on td "$ 1899.78" at bounding box center [354, 169] width 29 height 24
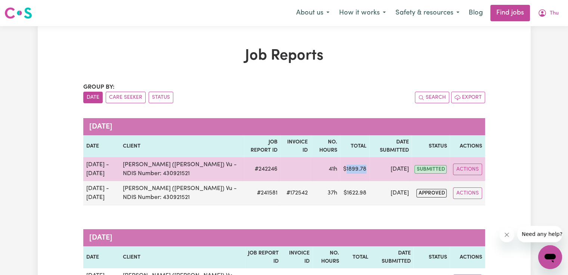
copy td "1899.78"
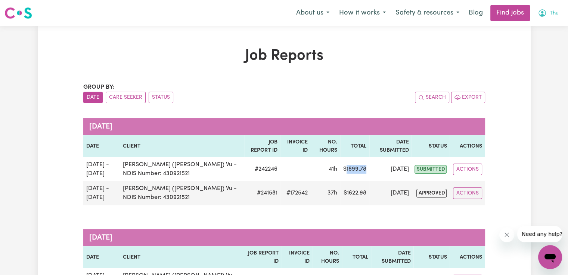
click at [554, 13] on span "Thu" at bounding box center [553, 13] width 9 height 8
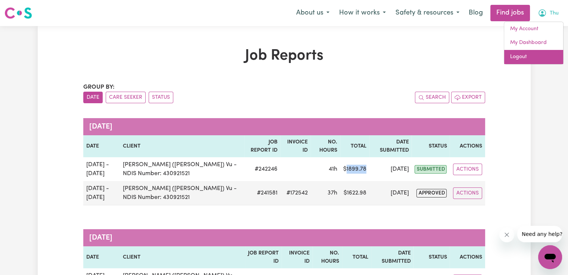
click at [523, 56] on link "Logout" at bounding box center [533, 57] width 59 height 14
